Goal: Task Accomplishment & Management: Manage account settings

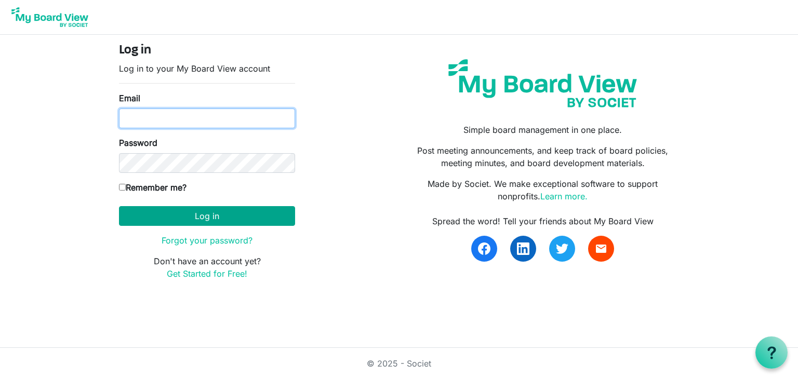
type input "[EMAIL_ADDRESS][DOMAIN_NAME]"
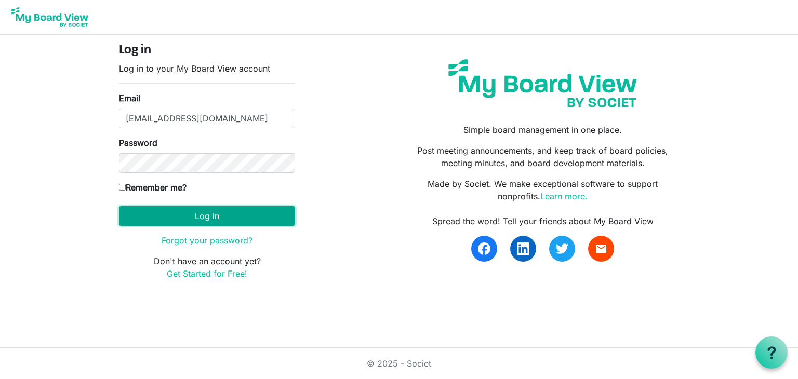
click at [217, 213] on button "Log in" at bounding box center [207, 216] width 176 height 20
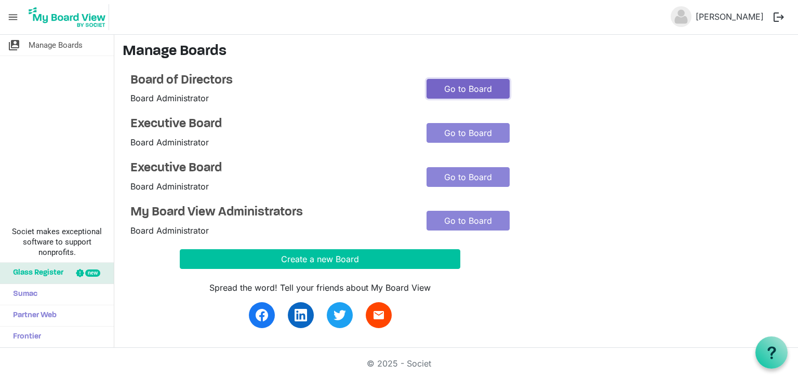
click at [432, 89] on link "Go to Board" at bounding box center [468, 89] width 83 height 20
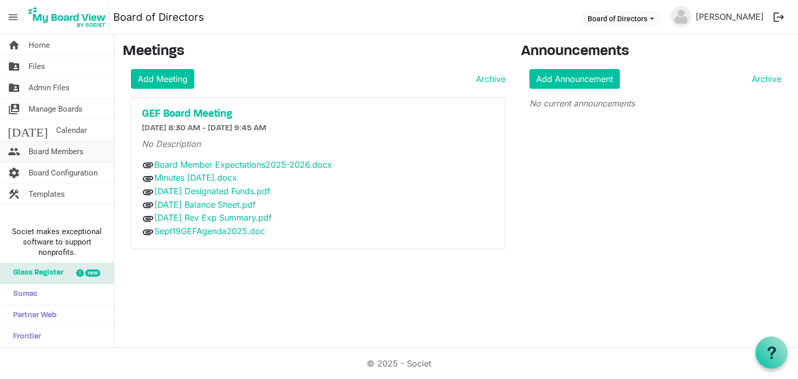
click at [75, 150] on span "Board Members" at bounding box center [56, 151] width 55 height 21
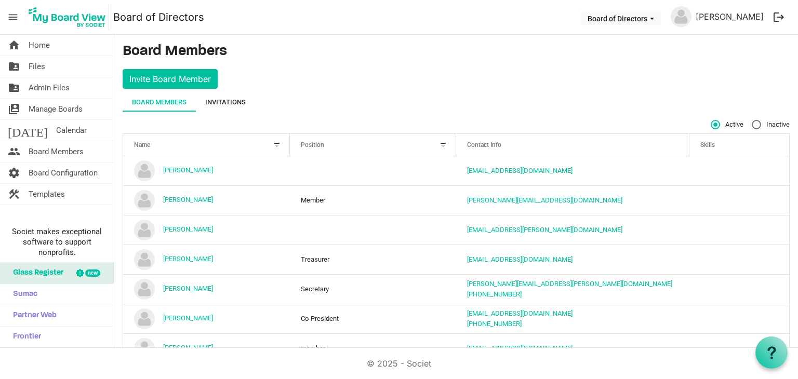
click at [234, 100] on div "Invitations" at bounding box center [225, 102] width 41 height 10
